Goal: Navigation & Orientation: Find specific page/section

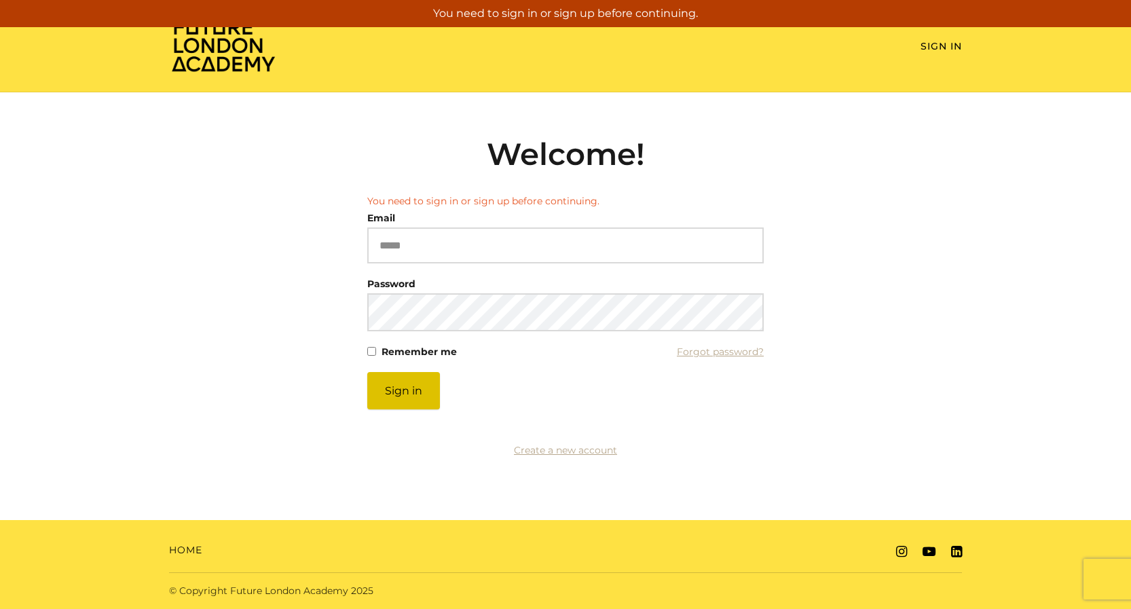
type input "**********"
click at [405, 405] on button "Sign in" at bounding box center [403, 390] width 73 height 37
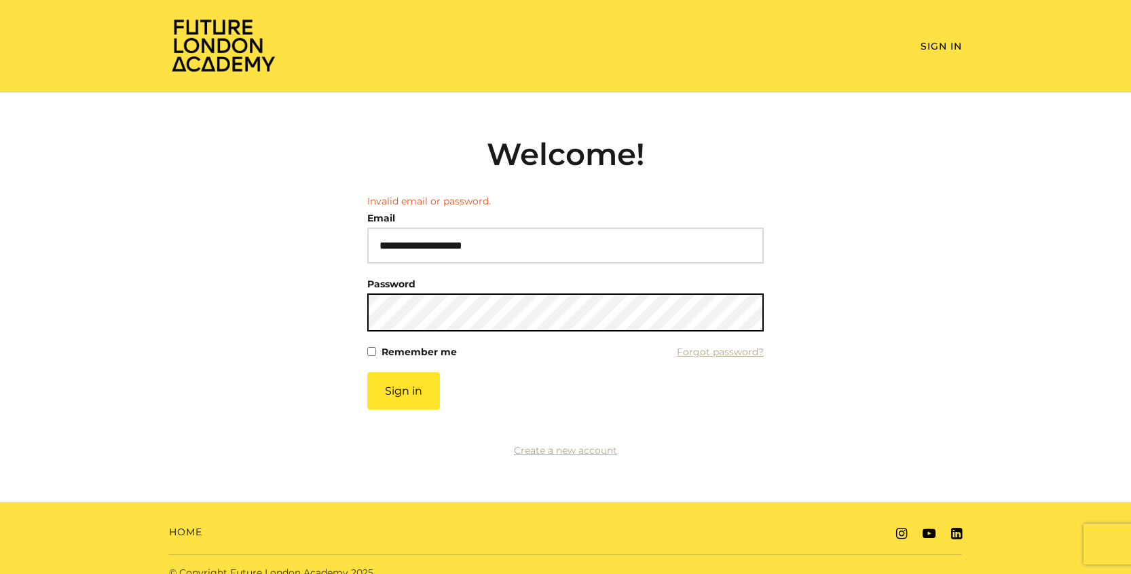
click at [367, 372] on button "Sign in" at bounding box center [403, 390] width 73 height 37
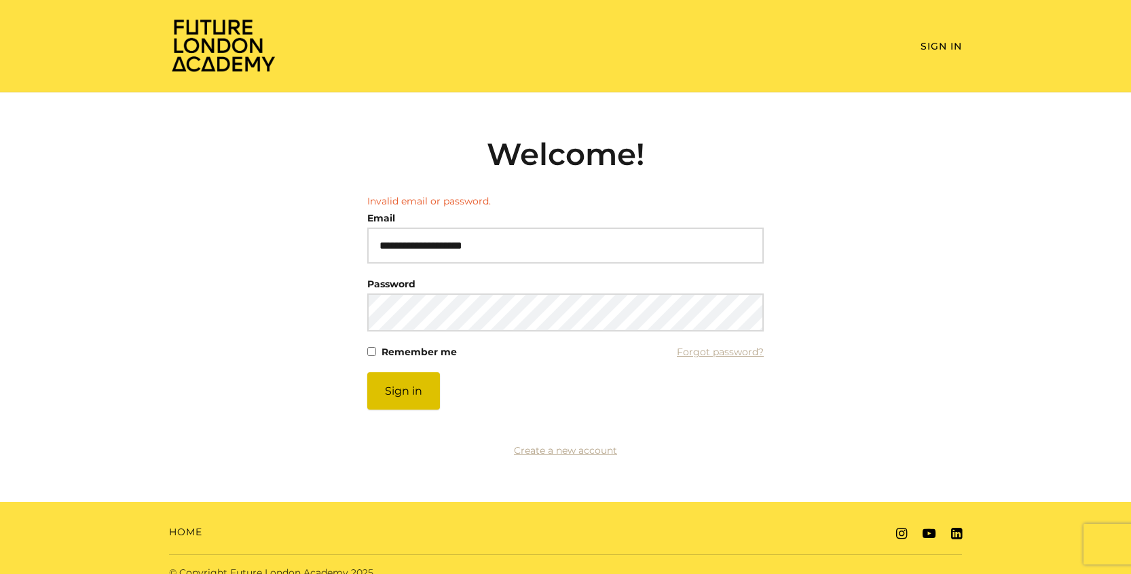
click at [415, 397] on button "Sign in" at bounding box center [403, 390] width 73 height 37
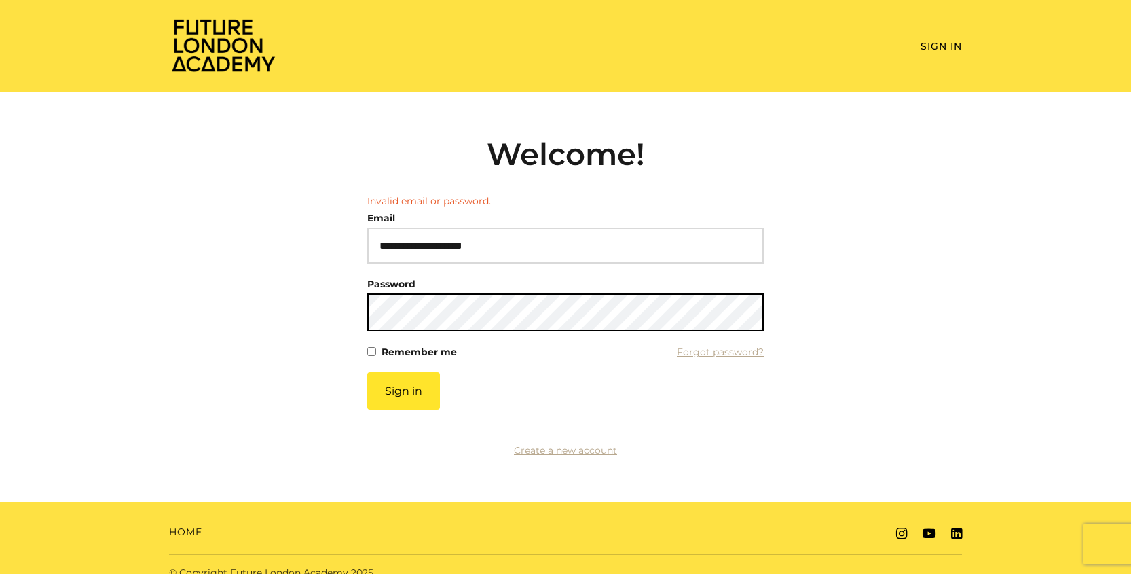
click at [367, 372] on button "Sign in" at bounding box center [403, 390] width 73 height 37
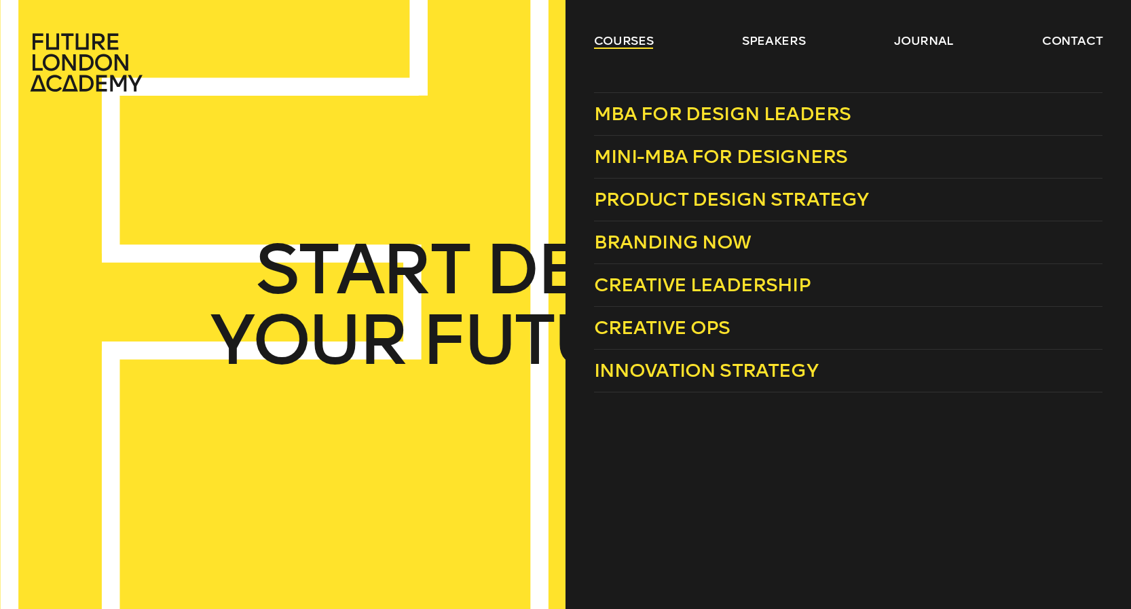
click at [626, 42] on link "courses" at bounding box center [624, 41] width 60 height 16
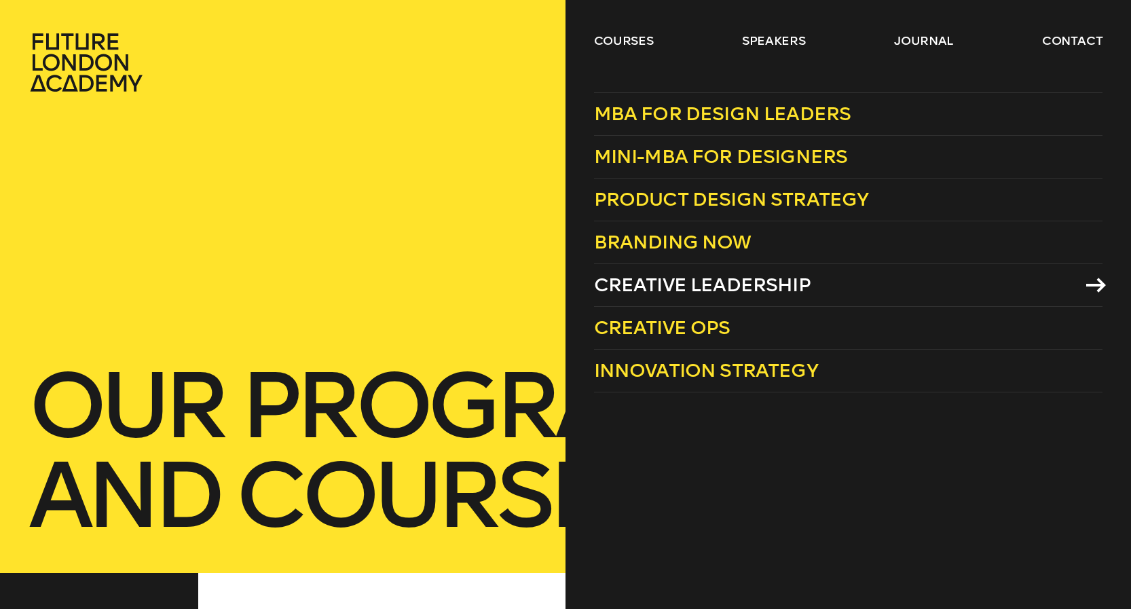
click at [689, 278] on span "Creative Leadership" at bounding box center [702, 285] width 217 height 22
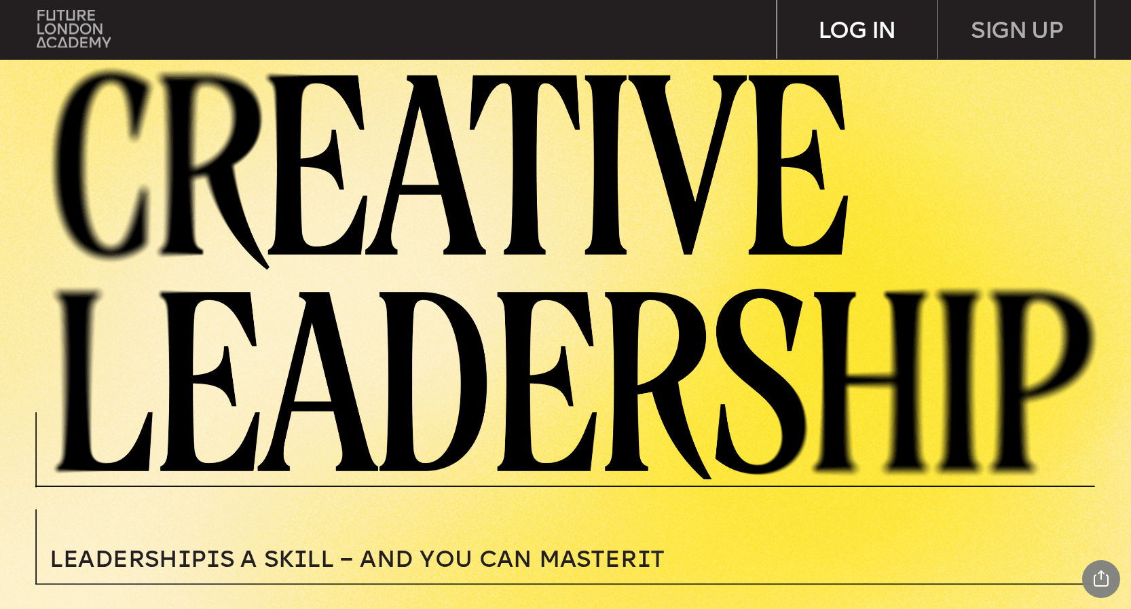
click at [864, 41] on div "LOG IN" at bounding box center [856, 29] width 159 height 58
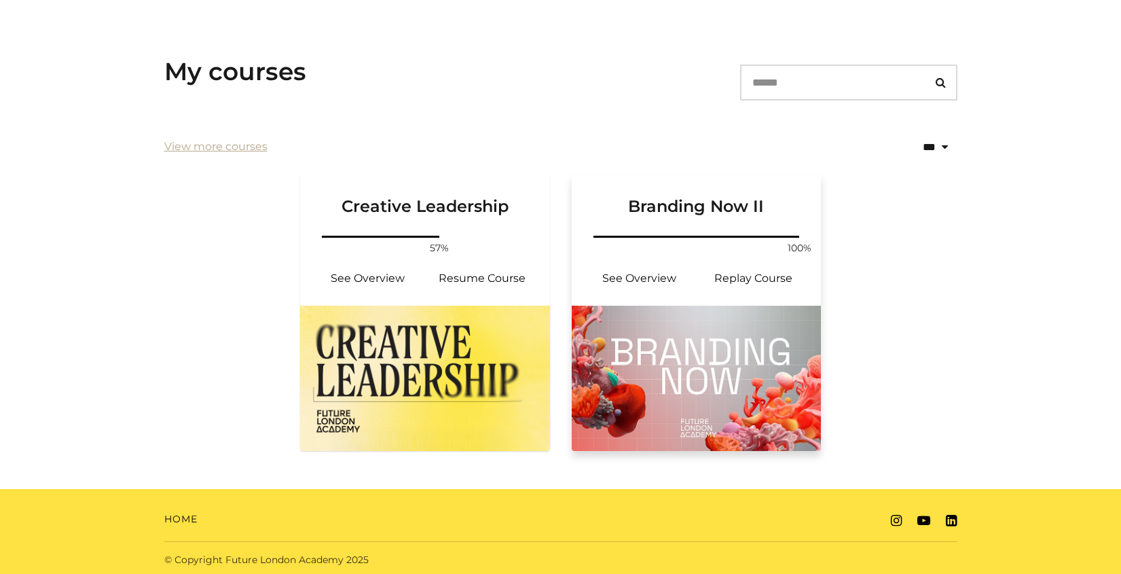
scroll to position [209, 0]
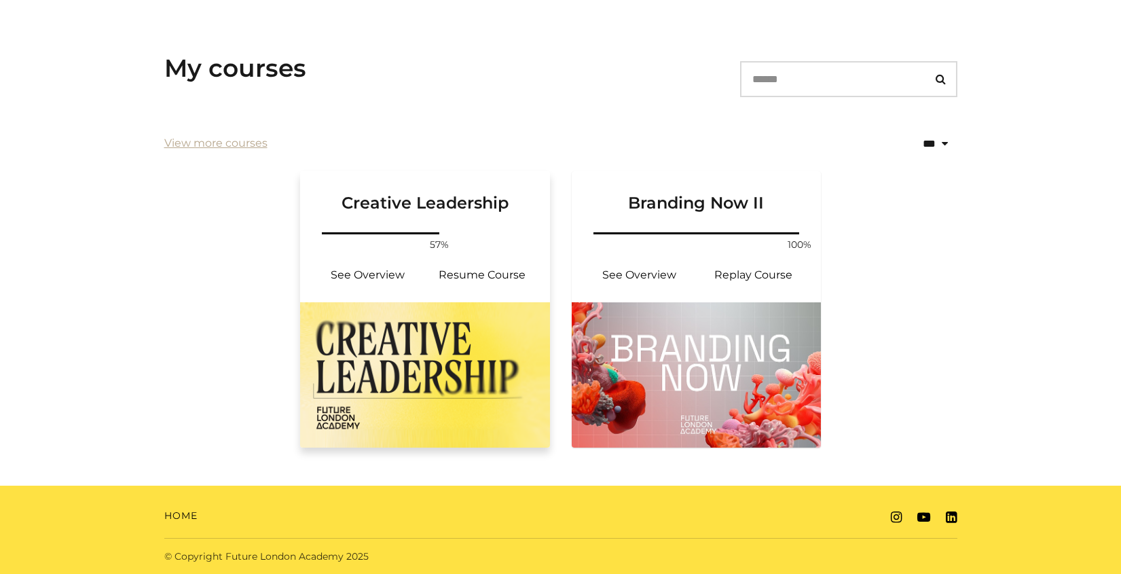
click at [444, 360] on img at bounding box center [425, 374] width 250 height 145
